Goal: Transaction & Acquisition: Purchase product/service

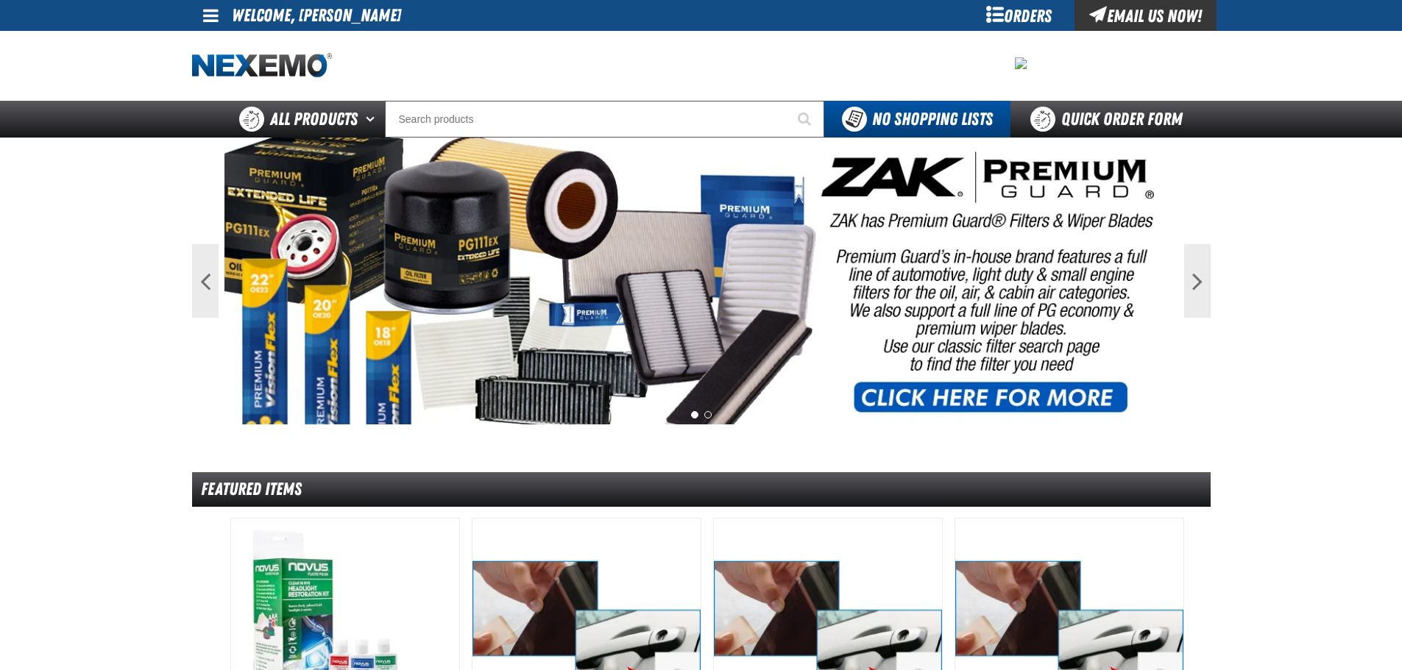
click at [206, 9] on span at bounding box center [210, 16] width 15 height 18
click at [216, 41] on link "My Account My Account" at bounding box center [231, 44] width 65 height 14
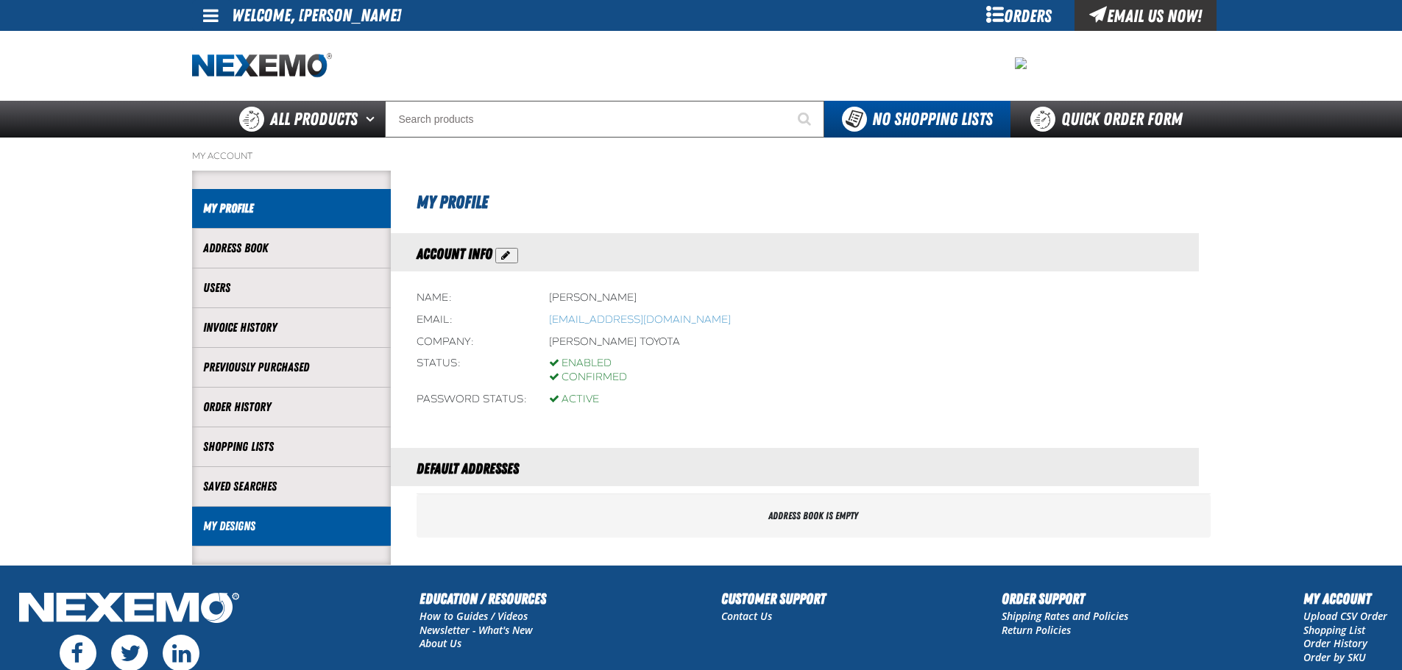
click at [218, 527] on link "My Designs" at bounding box center [291, 526] width 177 height 17
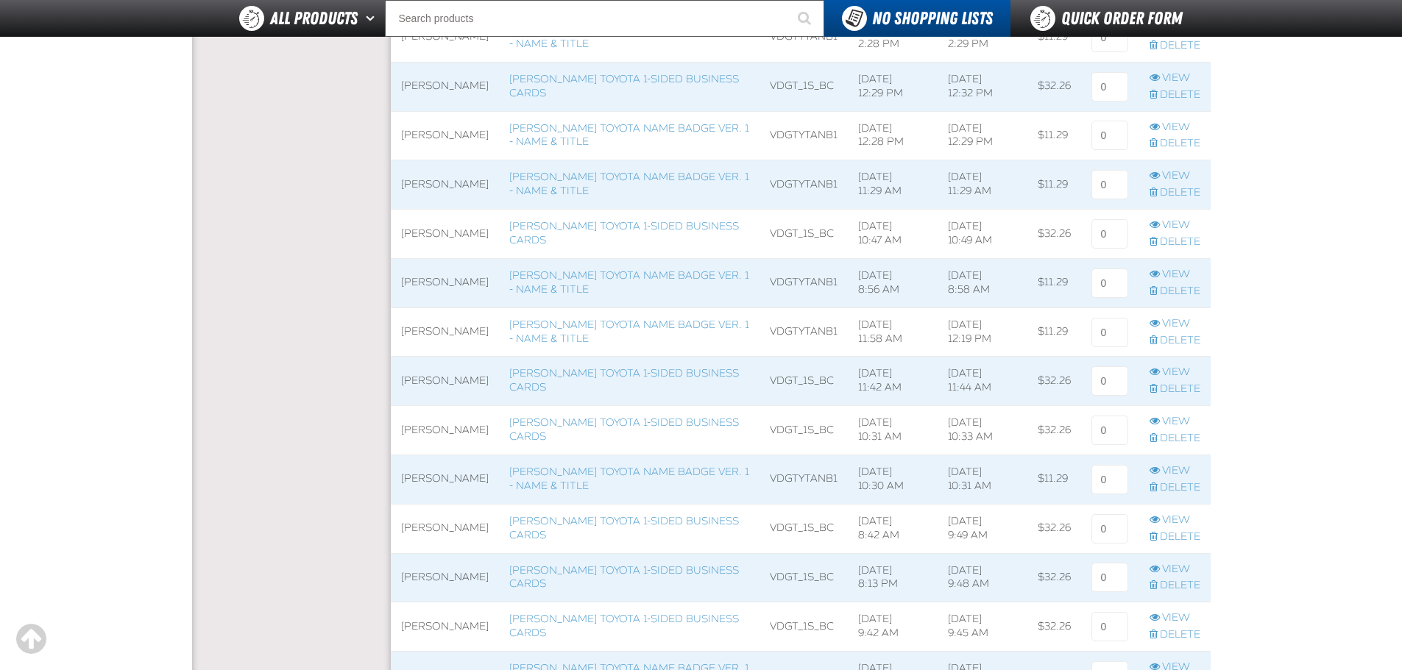
scroll to position [736, 0]
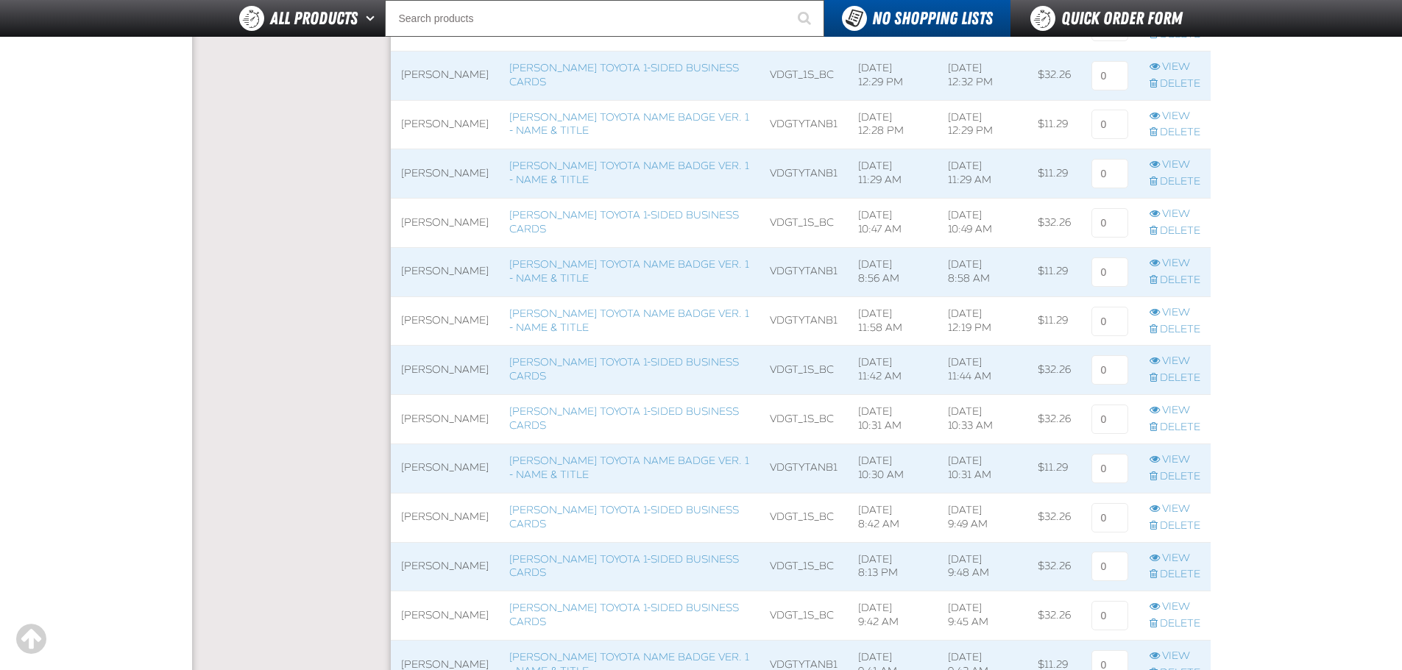
click at [436, 465] on span at bounding box center [445, 468] width 108 height 49
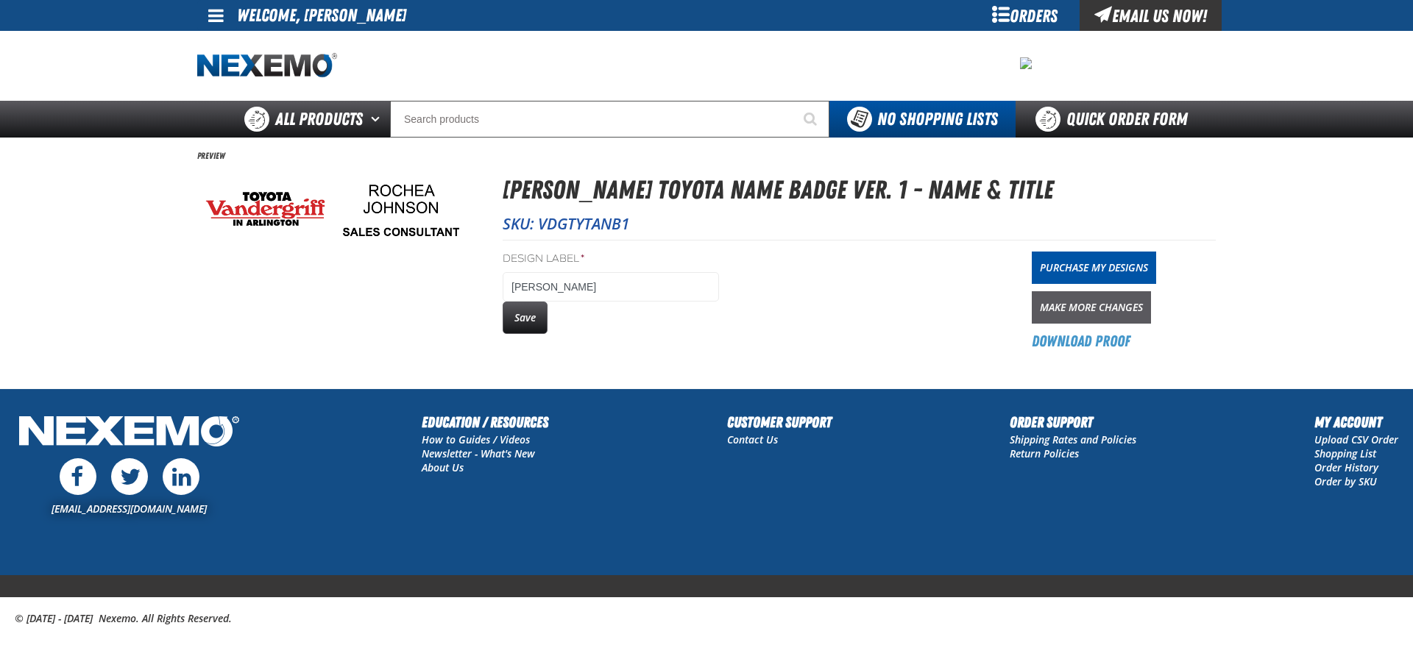
click at [1089, 300] on link "Make More Changes" at bounding box center [1090, 307] width 119 height 32
click at [1073, 260] on link "Purchase My Designs" at bounding box center [1093, 268] width 124 height 32
